Goal: Find specific page/section: Find specific page/section

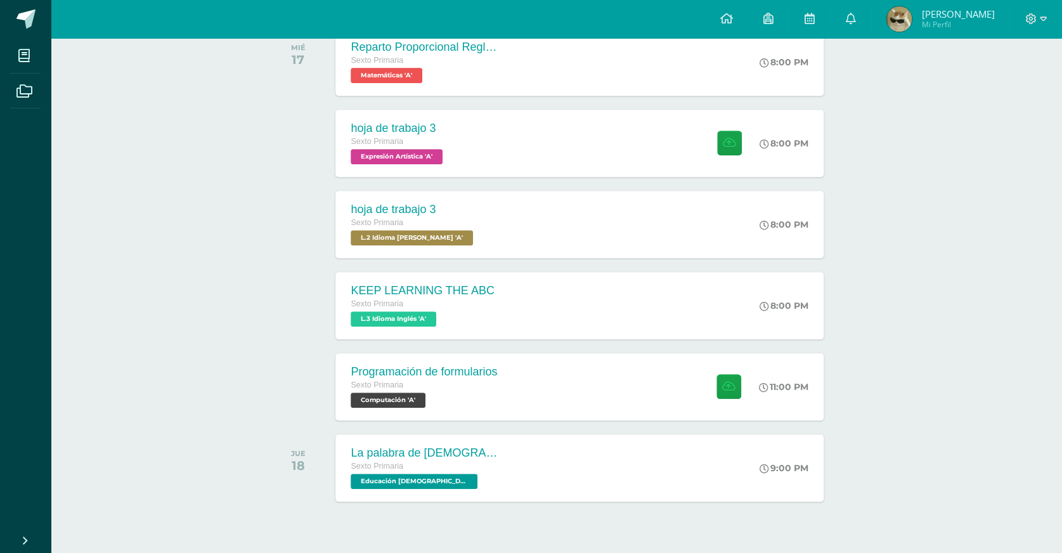
scroll to position [235, 0]
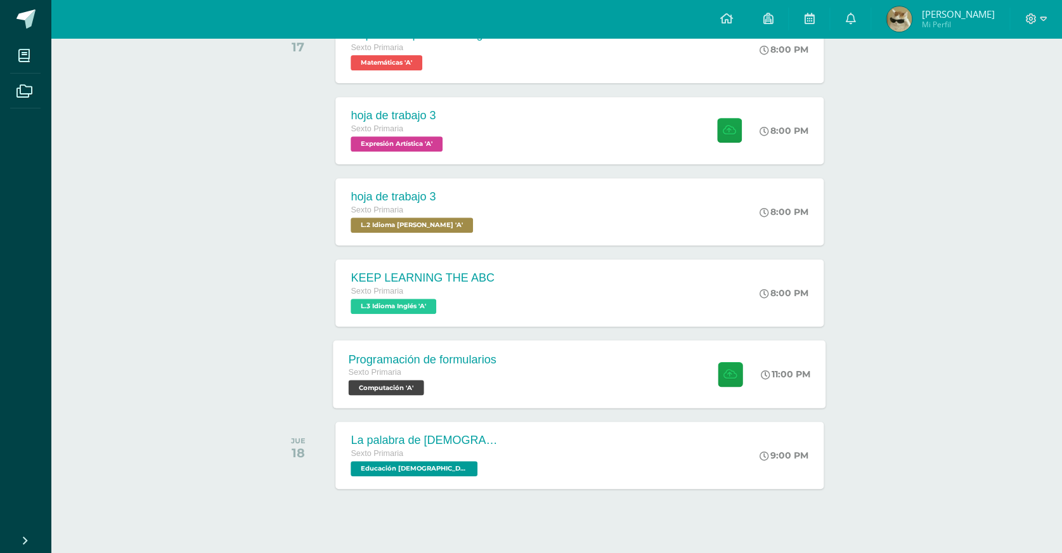
click at [350, 353] on div "Programación de formularios" at bounding box center [423, 359] width 148 height 13
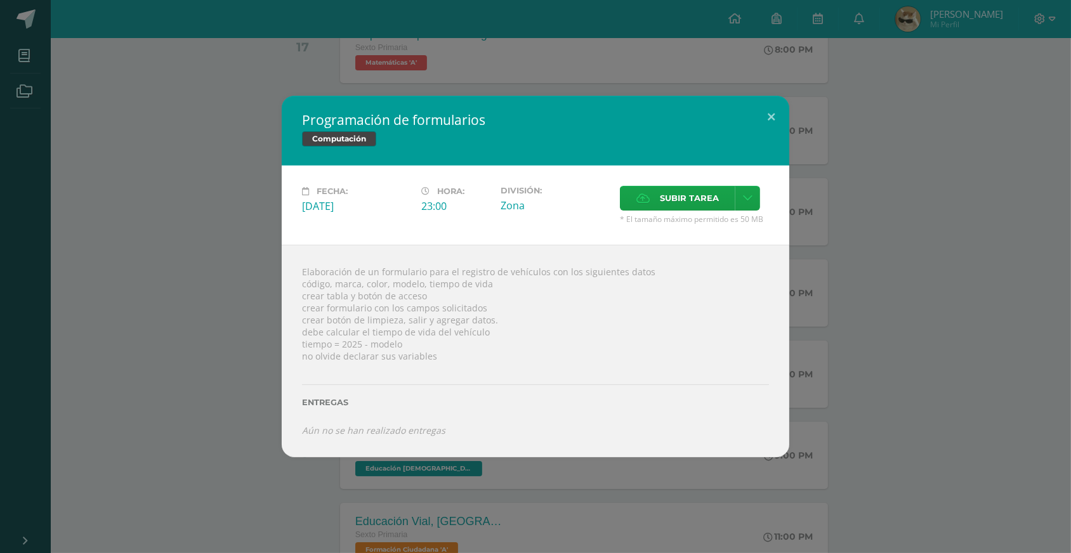
click at [143, 262] on div "Programación de formularios Computación Fecha: Miércoles 17 de Septiembre Hora:…" at bounding box center [535, 277] width 1060 height 362
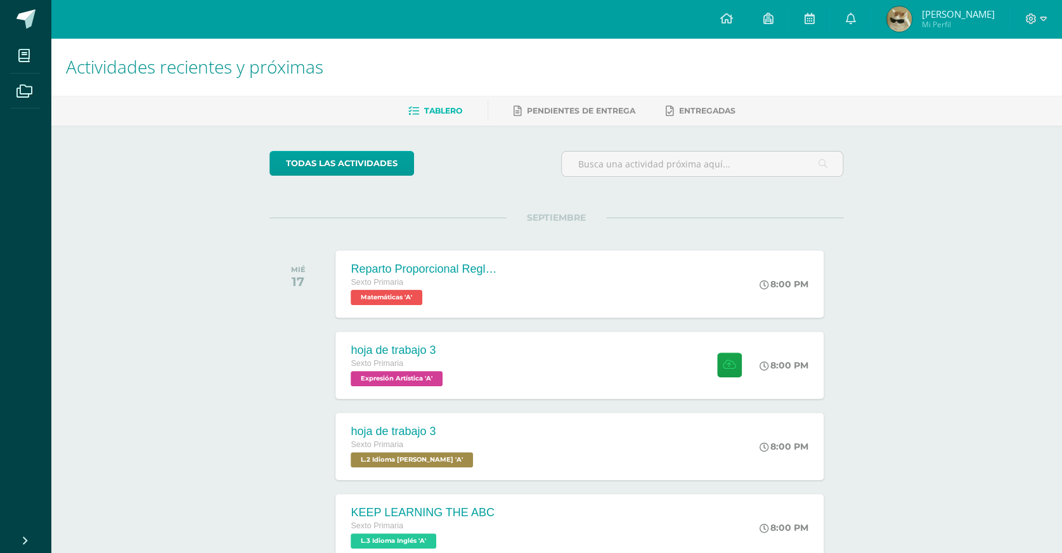
click at [998, 114] on ul "Tablero Pendientes de entrega Entregadas" at bounding box center [572, 110] width 1012 height 21
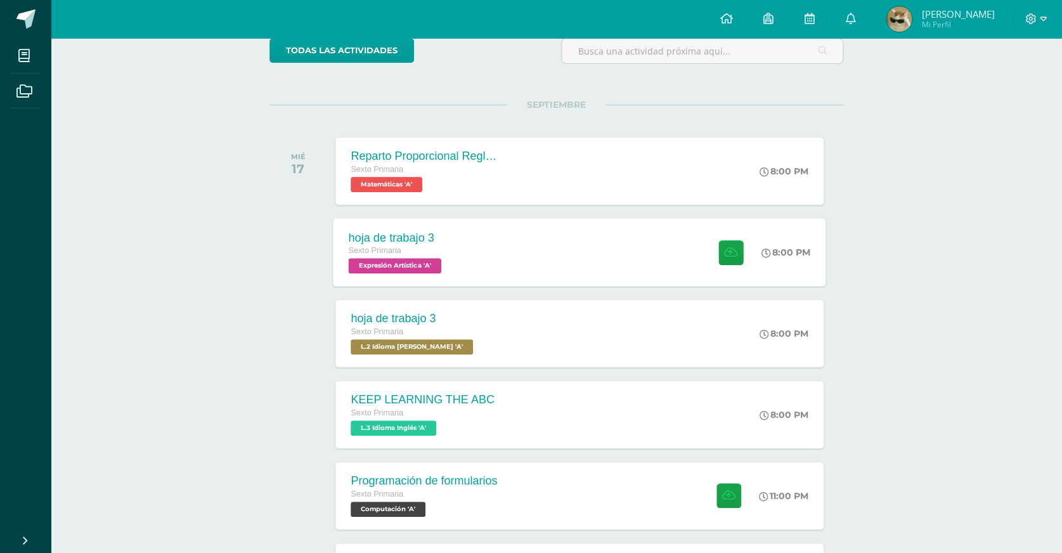
scroll to position [115, 0]
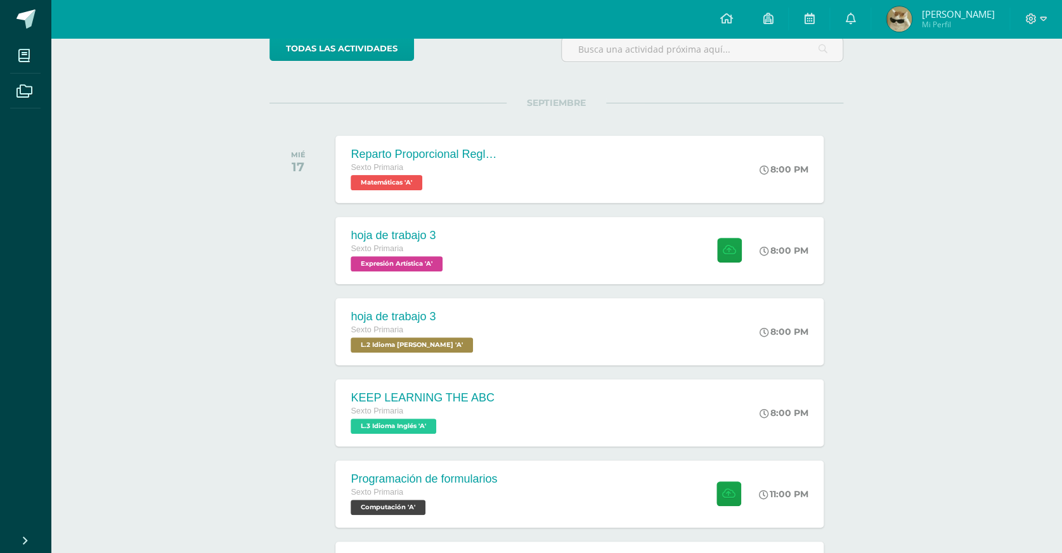
drag, startPoint x: 878, startPoint y: 148, endPoint x: 869, endPoint y: 144, distance: 9.7
click at [878, 148] on div "Actividades recientes y próximas Tablero Pendientes de entrega Entregadas todas…" at bounding box center [557, 423] width 1012 height 1001
click at [872, 85] on div "Actividades recientes y próximas Tablero Pendientes de entrega Entregadas todas…" at bounding box center [557, 423] width 1012 height 1001
click at [109, 430] on div "Actividades recientes y próximas Tablero Pendientes de entrega Entregadas todas…" at bounding box center [557, 423] width 1012 height 1001
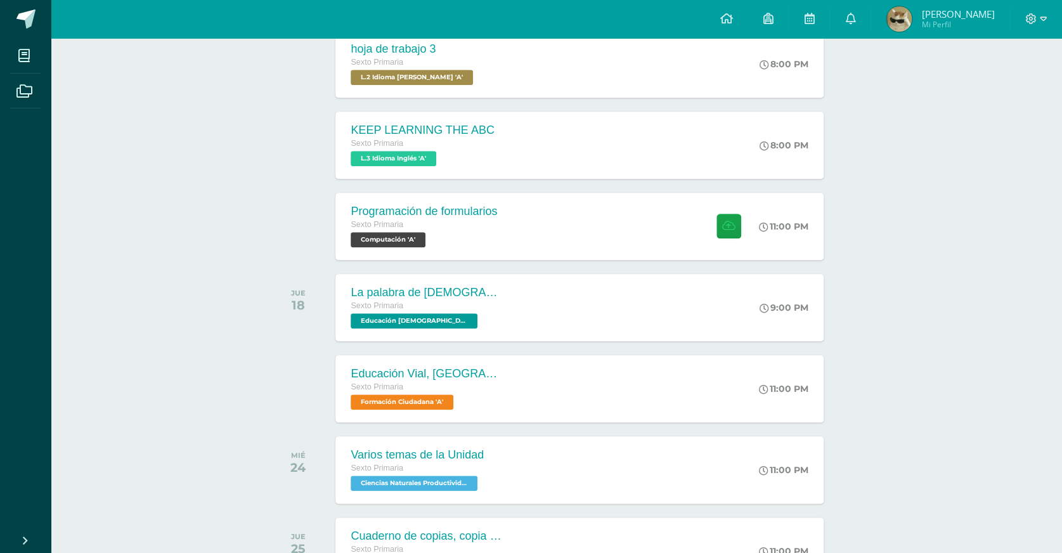
scroll to position [403, 0]
